Goal: Task Accomplishment & Management: Use online tool/utility

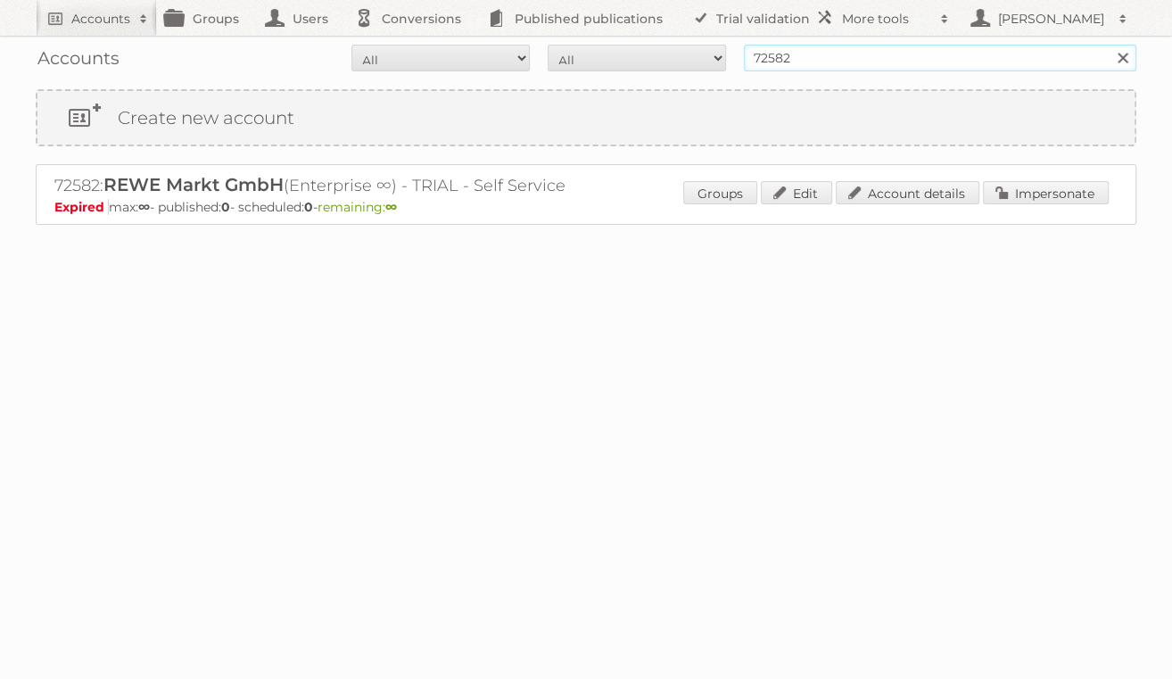
click at [946, 61] on input "72582" at bounding box center [940, 58] width 393 height 27
type input "pflanzen kölle"
click at [1109, 45] on input "Search" at bounding box center [1122, 58] width 27 height 27
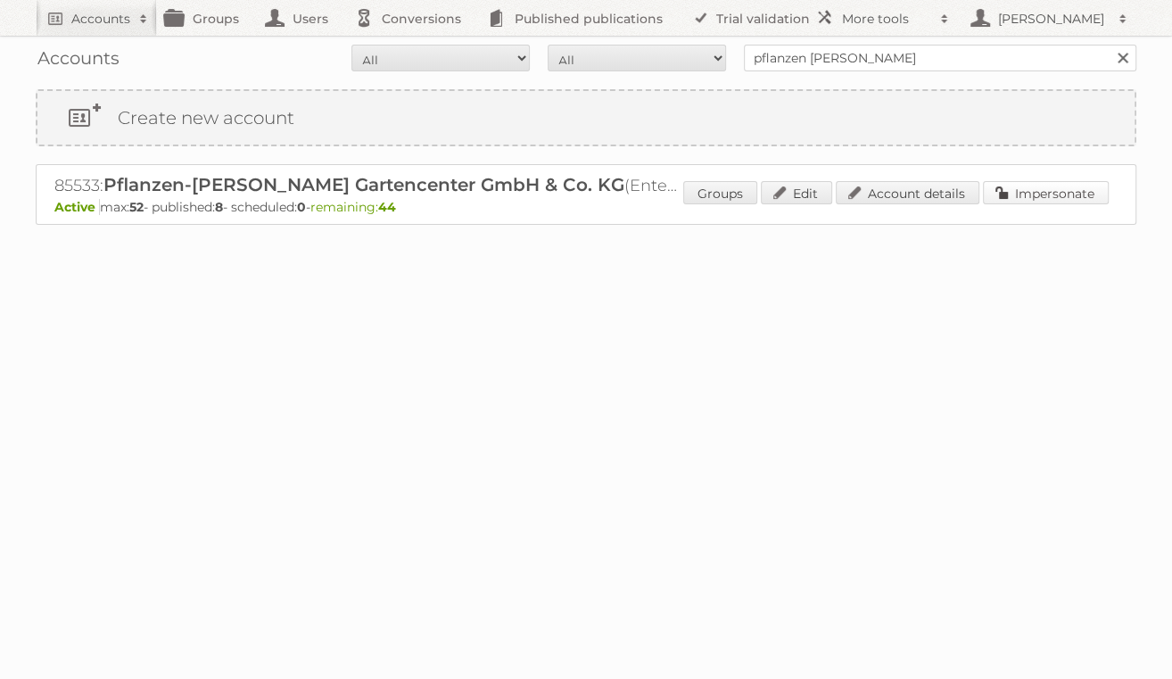
click at [1042, 199] on link "Impersonate" at bounding box center [1046, 192] width 126 height 23
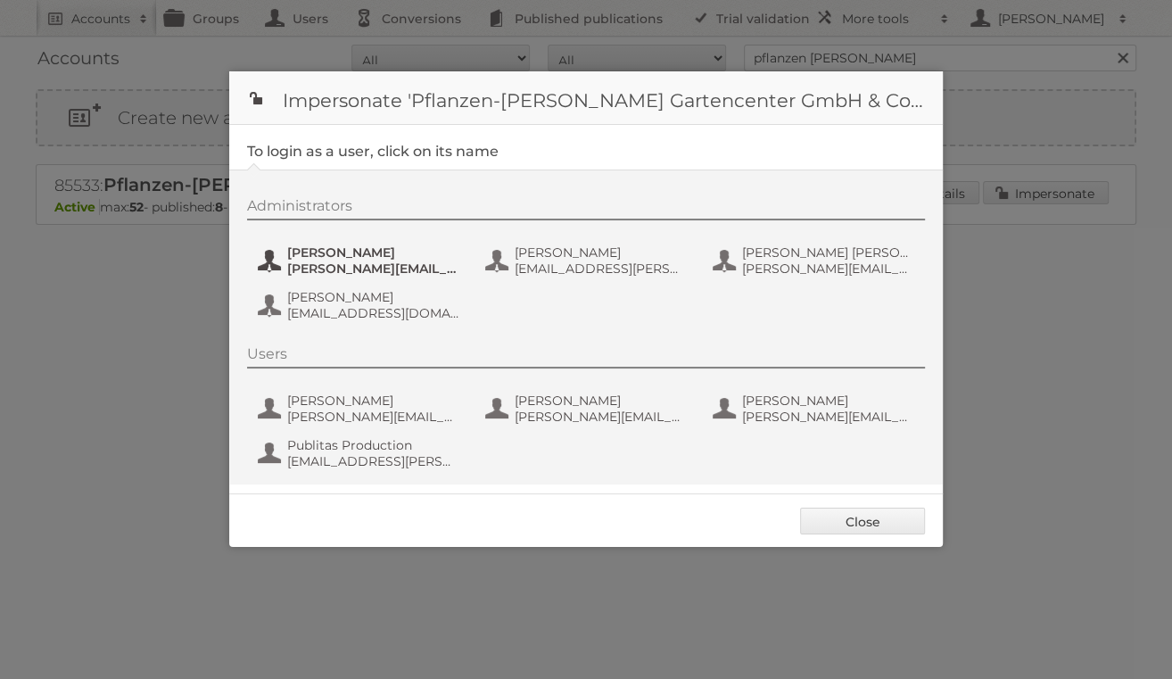
click at [316, 270] on span "ines.heberle@pflanzen-koelle.de" at bounding box center [373, 269] width 173 height 16
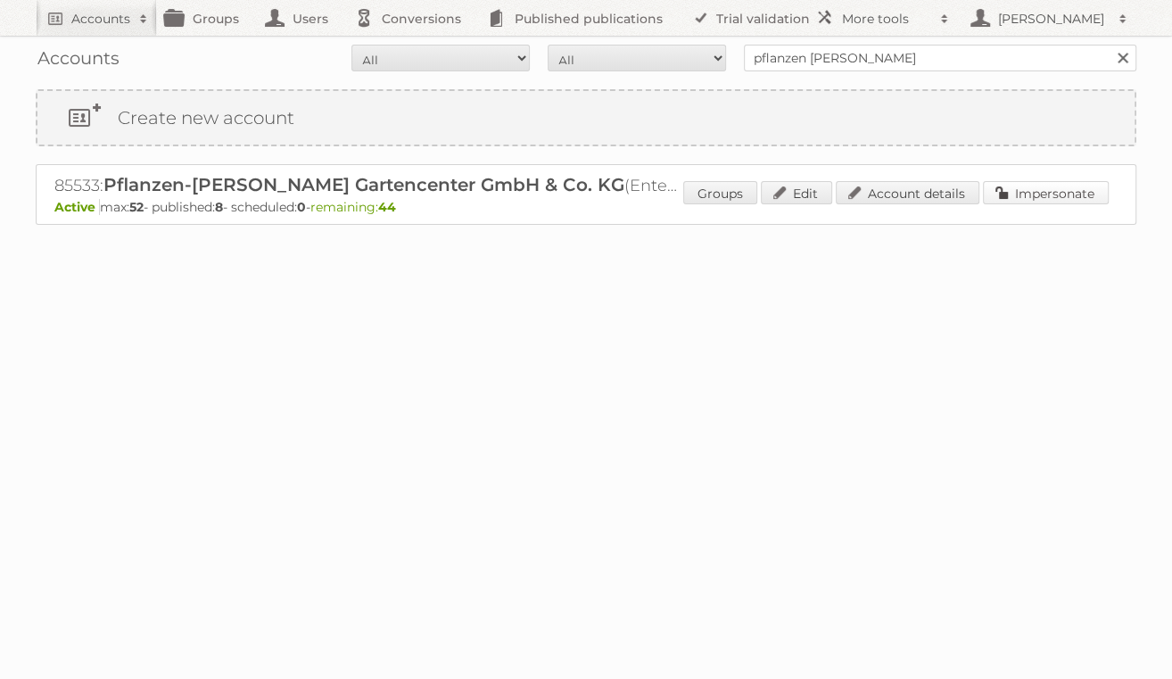
click at [1026, 181] on link "Impersonate" at bounding box center [1046, 192] width 126 height 23
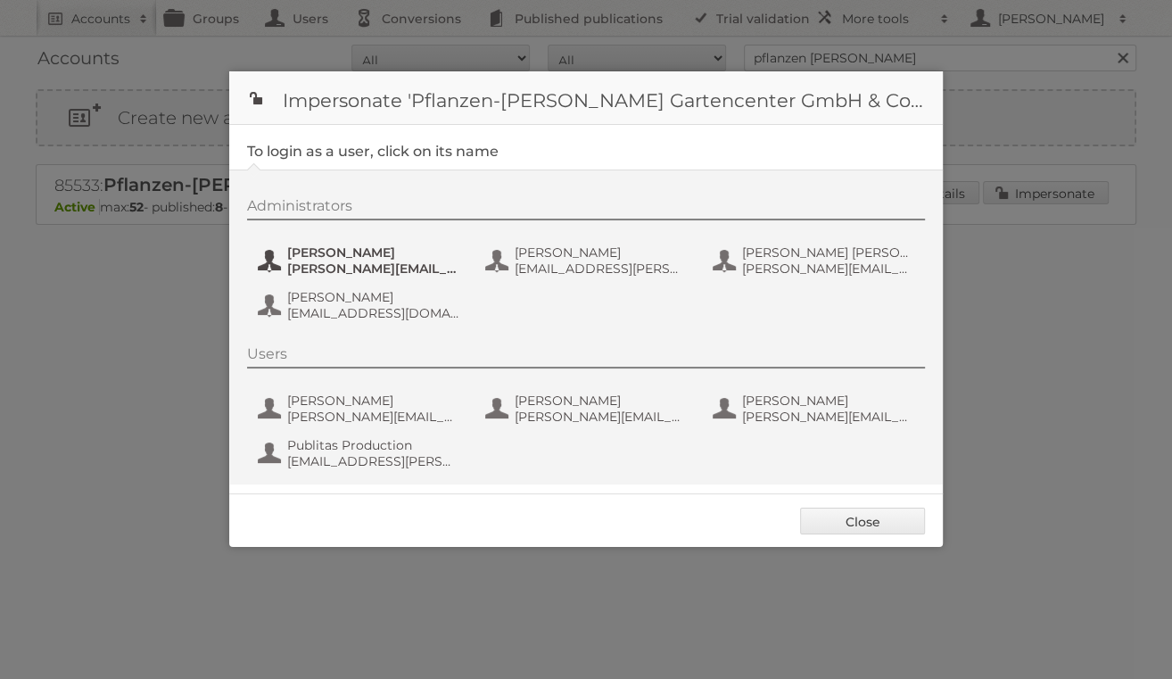
click at [335, 250] on span "Ines Heberle" at bounding box center [373, 252] width 173 height 16
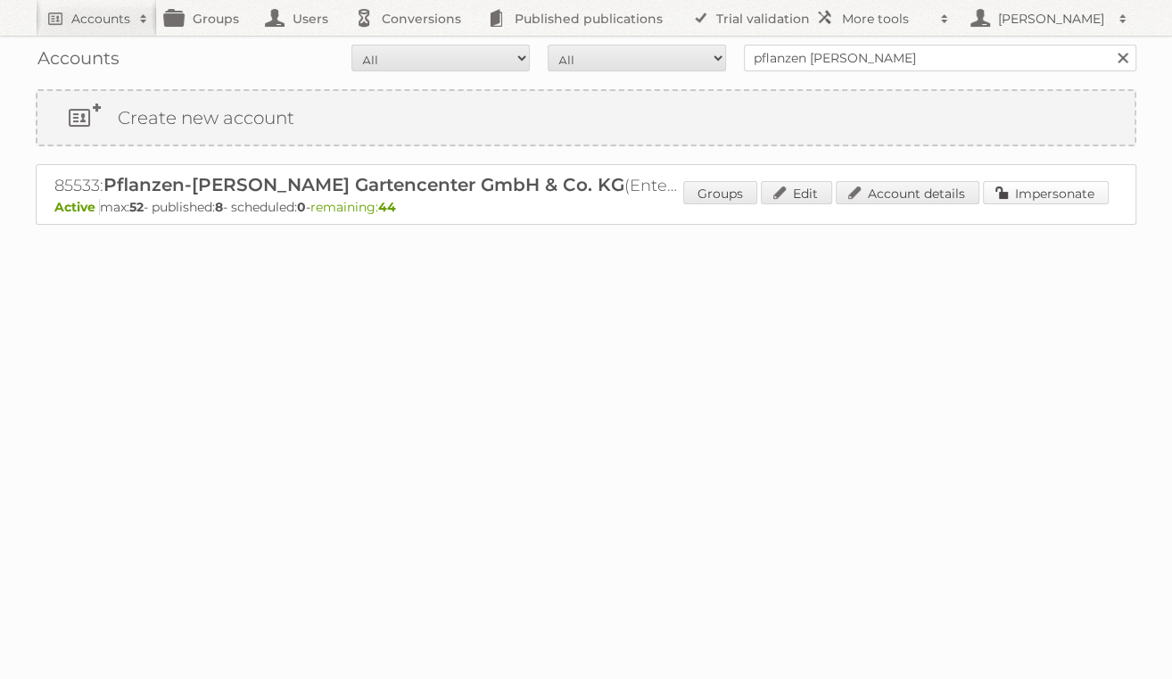
click at [1077, 190] on link "Impersonate" at bounding box center [1046, 192] width 126 height 23
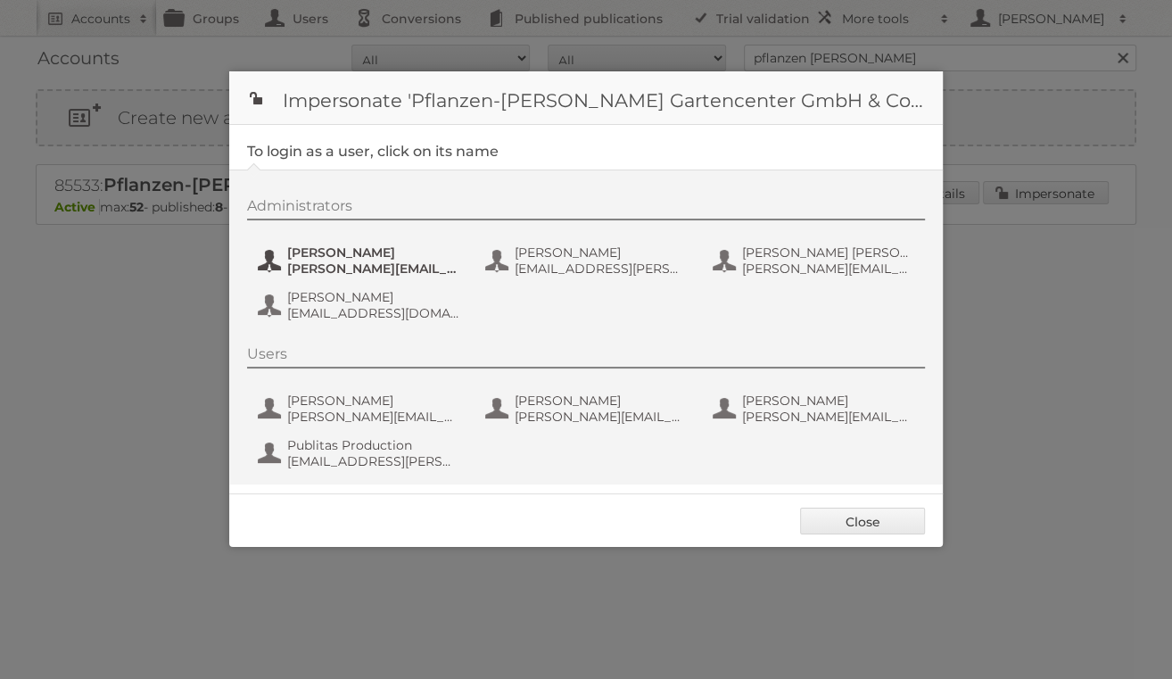
click at [370, 250] on span "Ines Heberle" at bounding box center [373, 252] width 173 height 16
